Goal: Navigation & Orientation: Find specific page/section

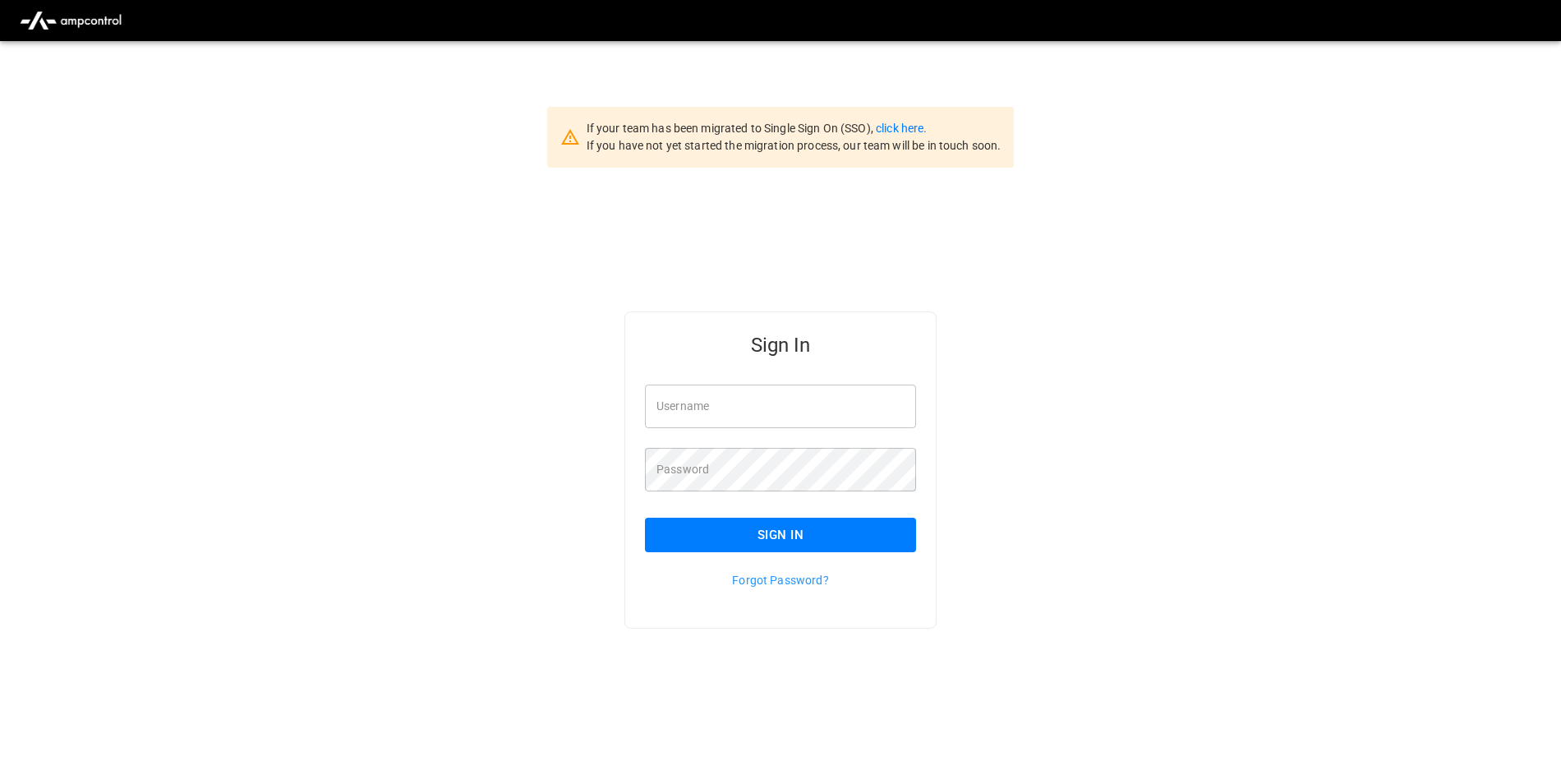
type input "**********"
click at [721, 533] on button "Sign In" at bounding box center [780, 535] width 271 height 35
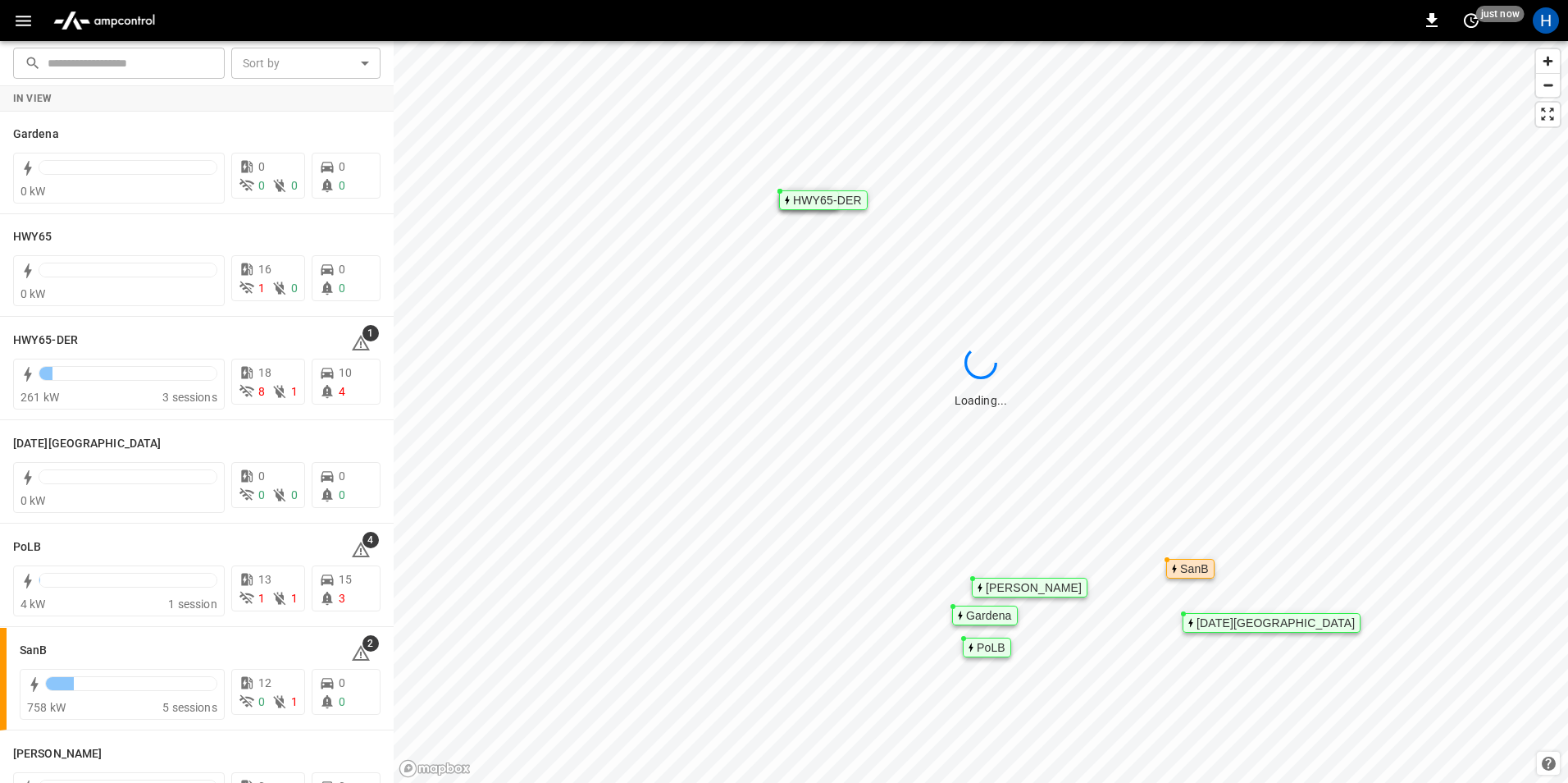
click at [37, 26] on button "button" at bounding box center [24, 21] width 34 height 30
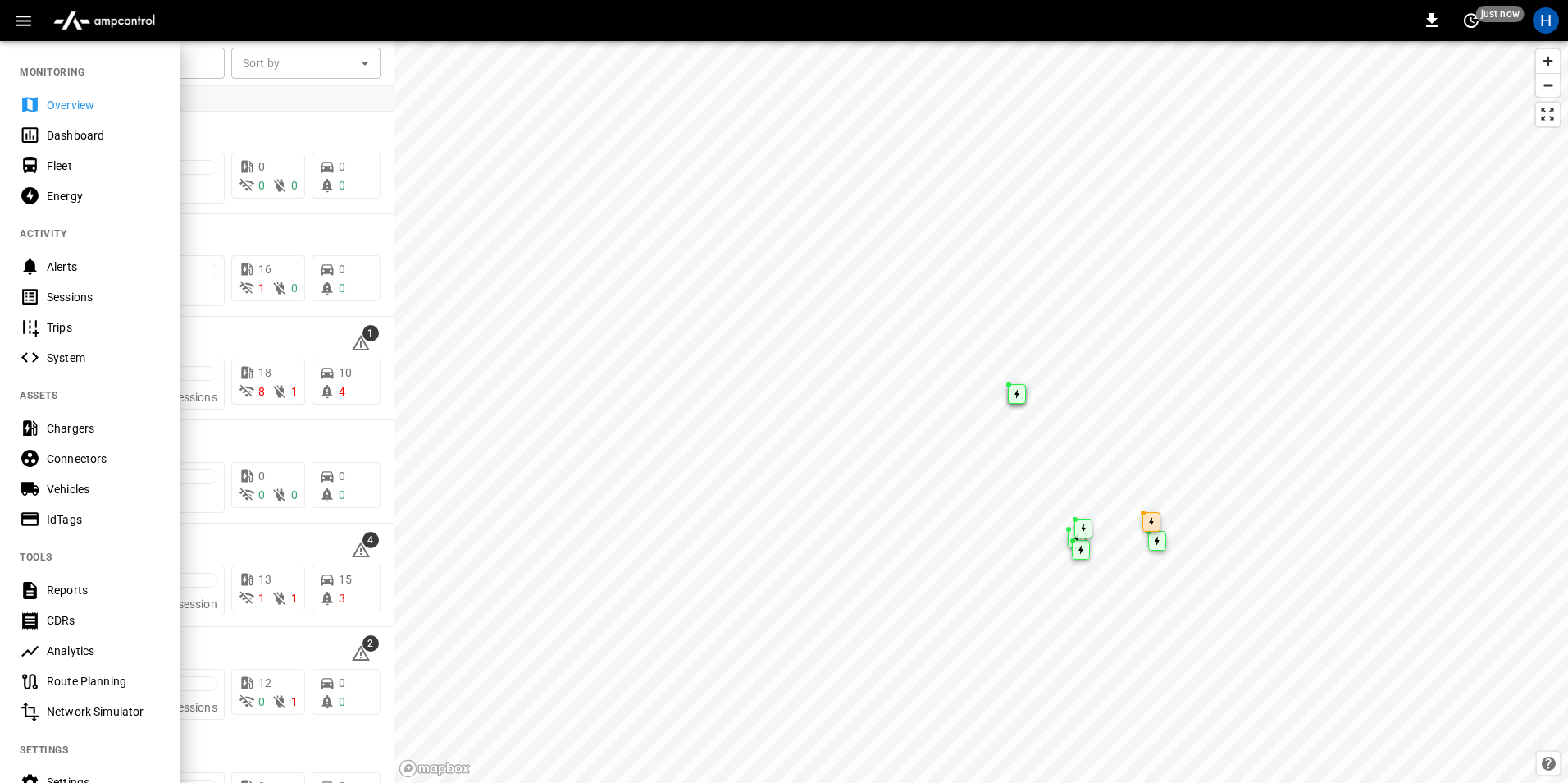
click at [41, 129] on div "Dashboard" at bounding box center [90, 135] width 180 height 30
